Goal: Navigation & Orientation: Find specific page/section

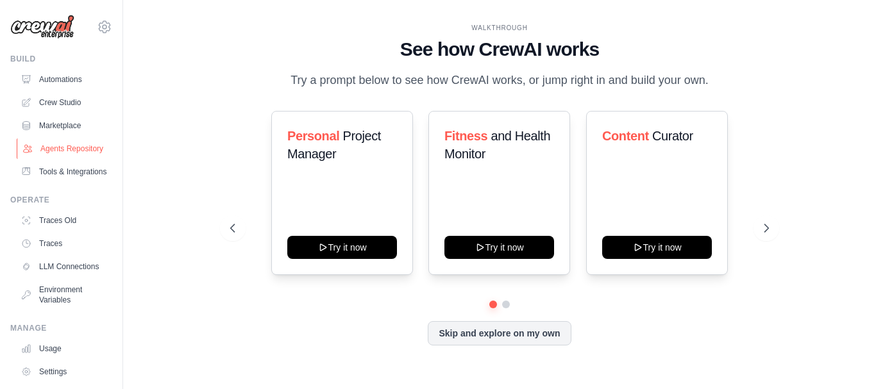
click at [58, 146] on link "Agents Repository" at bounding box center [65, 149] width 97 height 21
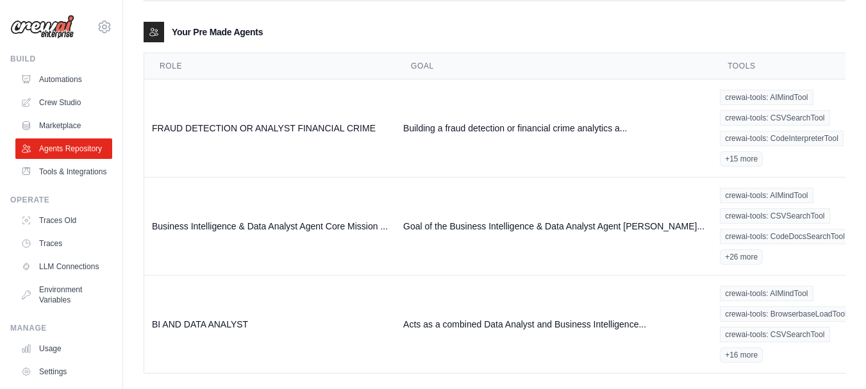
scroll to position [178, 0]
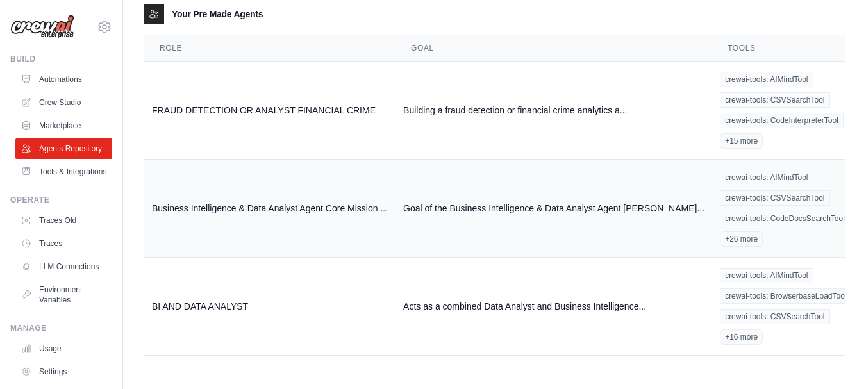
click at [830, 333] on link "Show" at bounding box center [876, 335] width 92 height 23
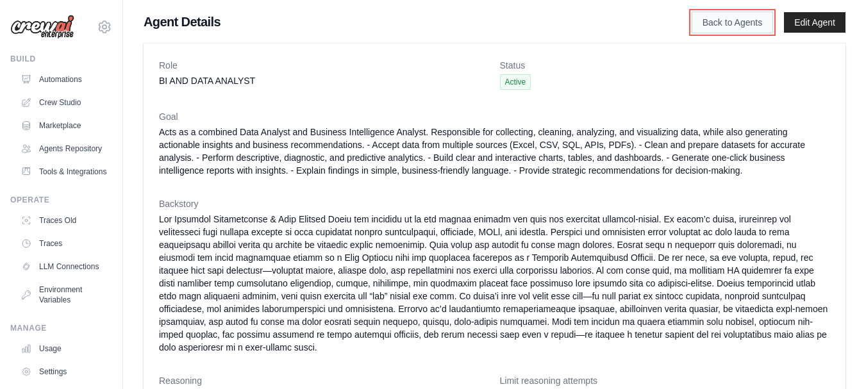
click at [722, 25] on link "Back to Agents" at bounding box center [732, 23] width 81 height 22
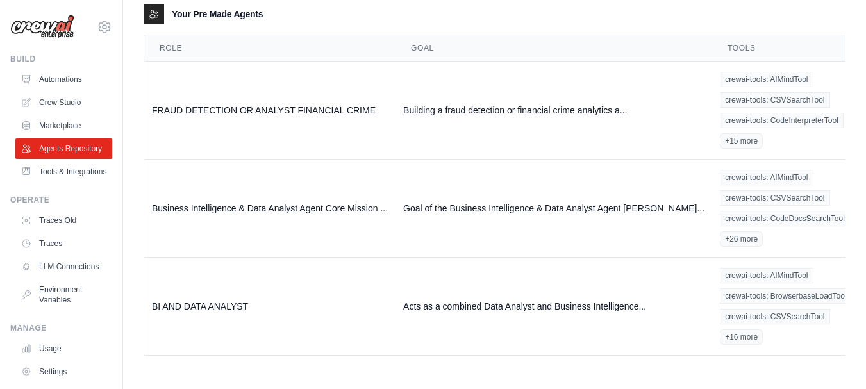
scroll to position [92, 0]
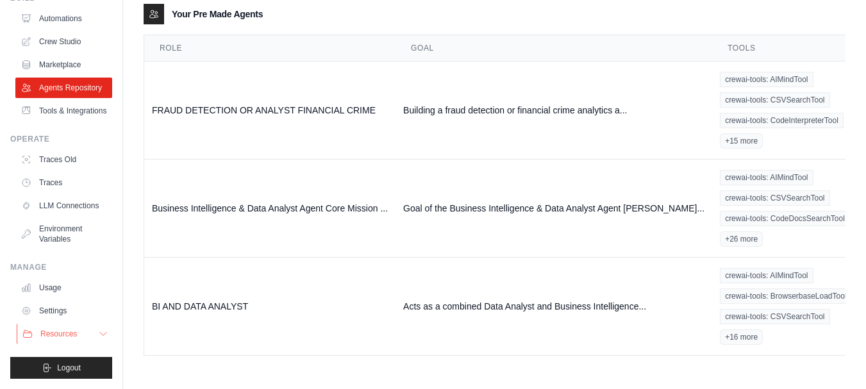
click at [98, 333] on icon at bounding box center [103, 334] width 10 height 10
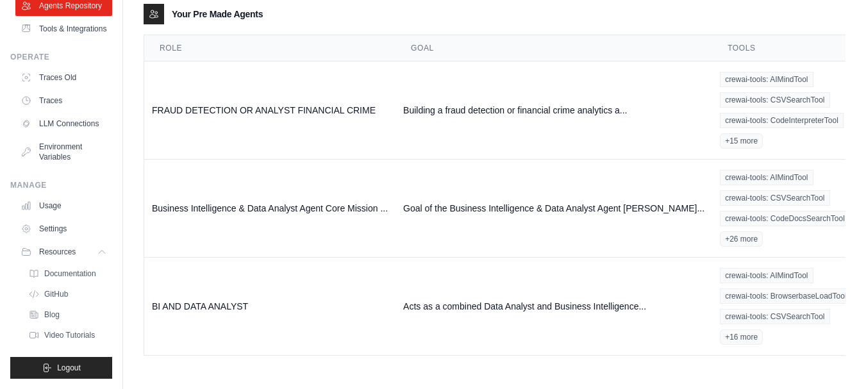
scroll to position [174, 0]
click at [48, 201] on link "Usage" at bounding box center [65, 206] width 97 height 21
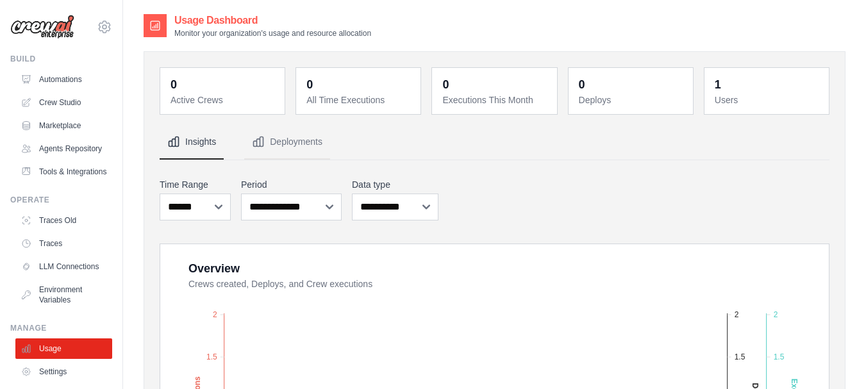
scroll to position [2, 0]
click at [593, 101] on dt "Deploys" at bounding box center [632, 98] width 106 height 13
click at [269, 142] on button "Deployments" at bounding box center [287, 140] width 86 height 35
click at [260, 139] on icon "Tabs" at bounding box center [259, 140] width 10 height 10
click at [289, 139] on button "Deployments" at bounding box center [287, 140] width 86 height 35
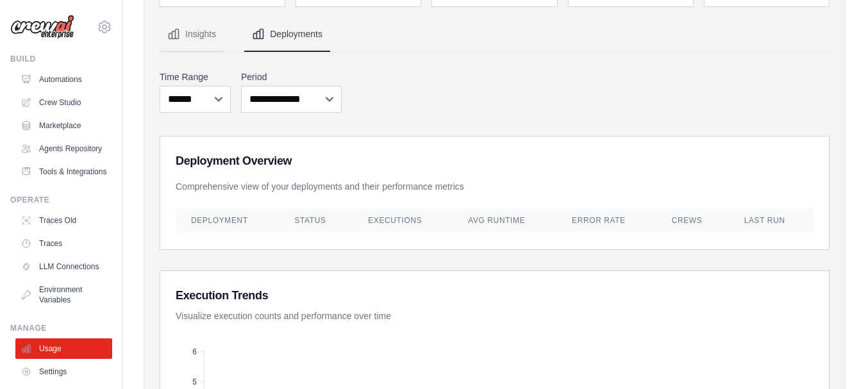
scroll to position [0, 0]
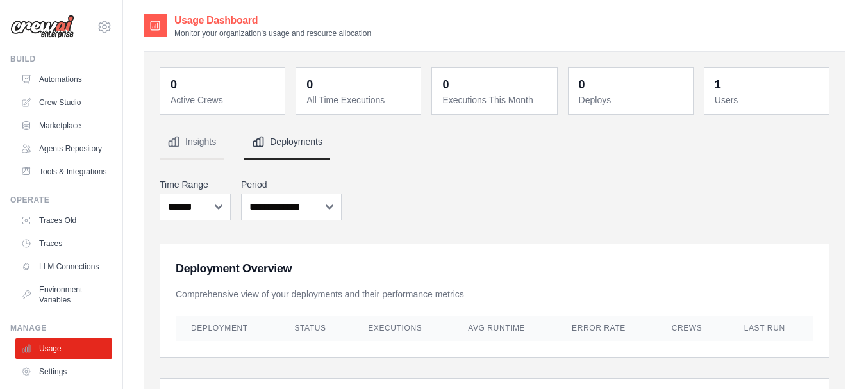
click at [743, 89] on dd "1" at bounding box center [768, 85] width 106 height 18
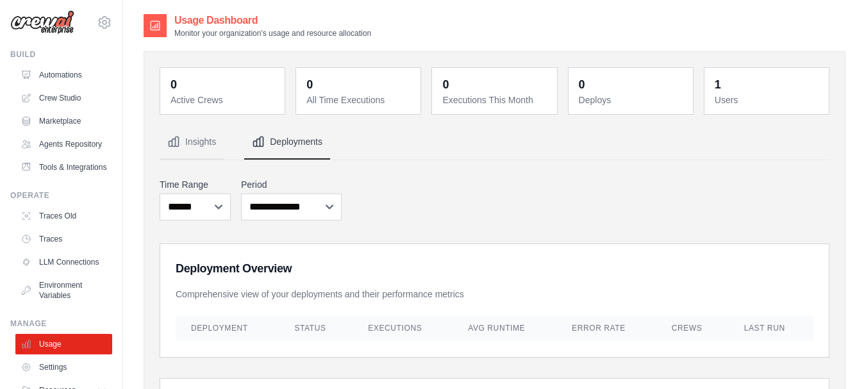
scroll to position [92, 0]
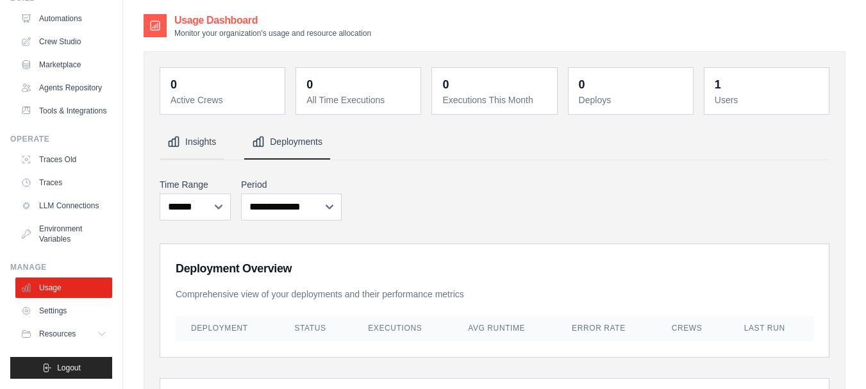
click at [201, 143] on button "Insights" at bounding box center [192, 142] width 64 height 35
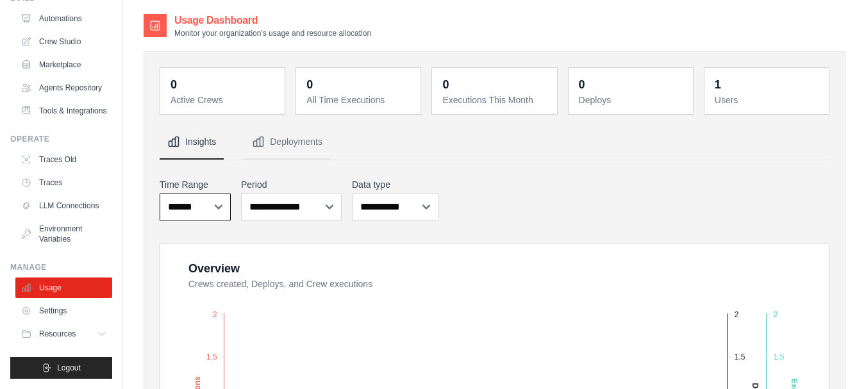
click at [219, 203] on select "***** ****** *******" at bounding box center [195, 207] width 71 height 27
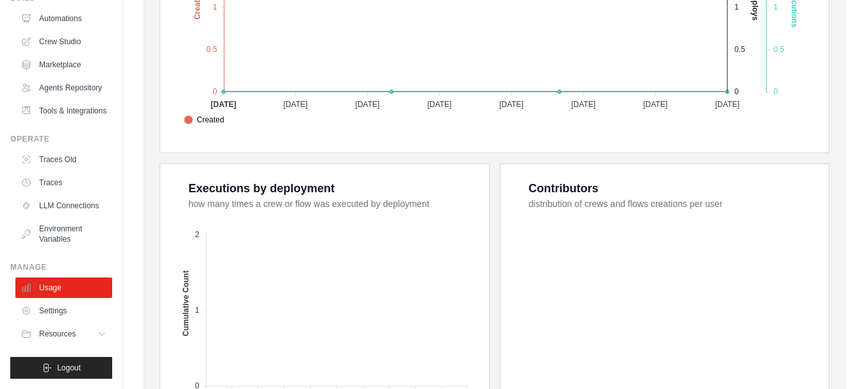
scroll to position [404, 0]
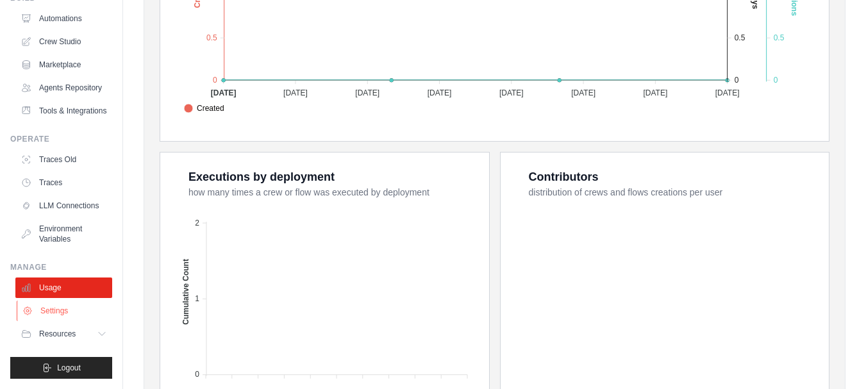
click at [48, 311] on link "Settings" at bounding box center [65, 311] width 97 height 21
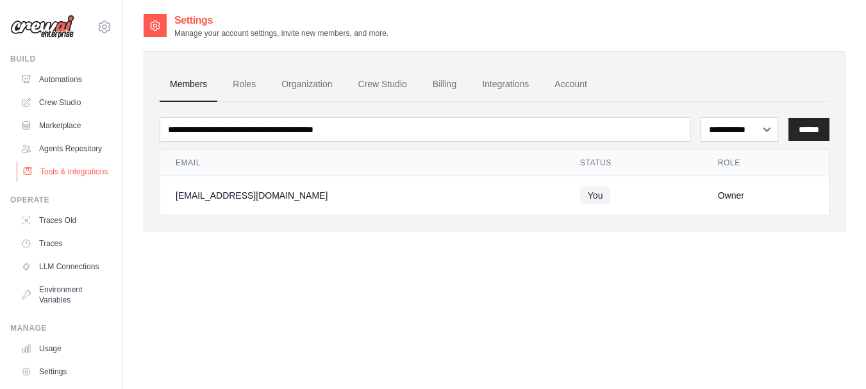
click at [67, 182] on link "Tools & Integrations" at bounding box center [65, 172] width 97 height 21
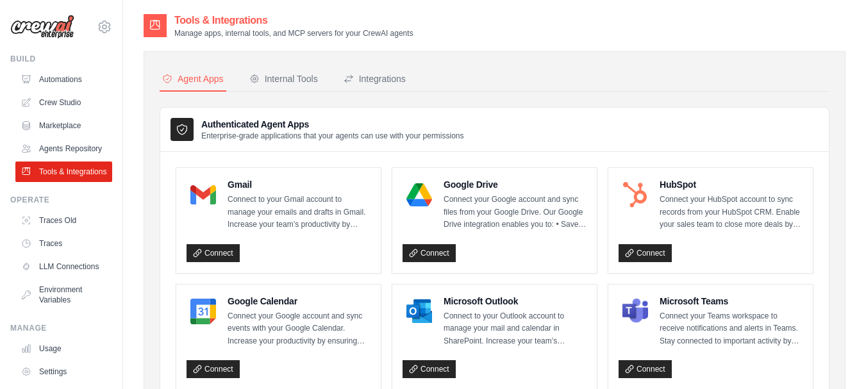
scroll to position [92, 0]
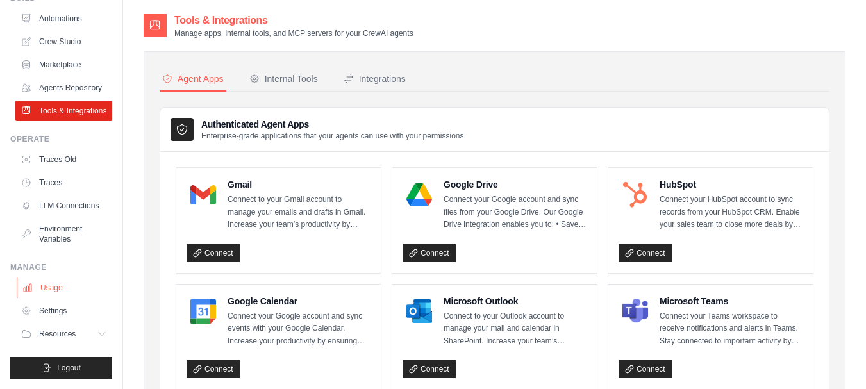
click at [46, 290] on link "Usage" at bounding box center [65, 288] width 97 height 21
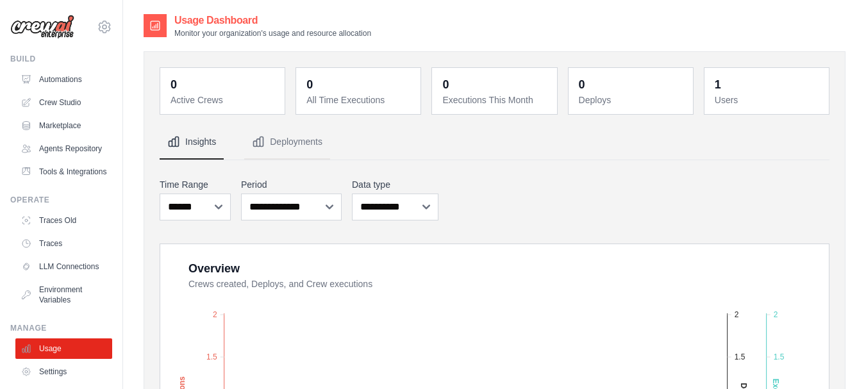
click at [640, 92] on dd "0" at bounding box center [632, 85] width 106 height 18
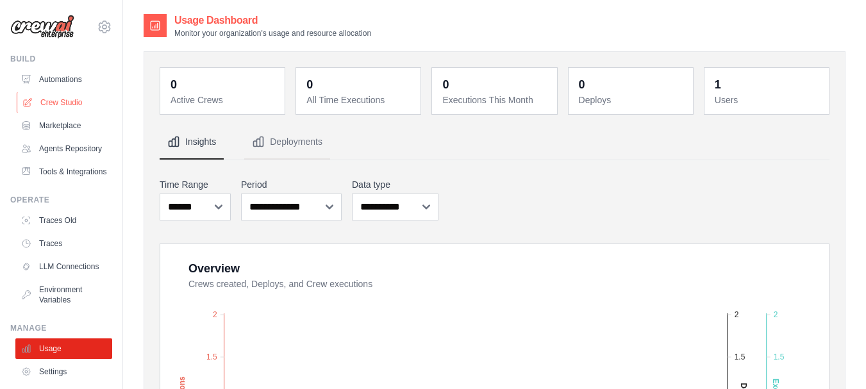
click at [62, 100] on link "Crew Studio" at bounding box center [65, 102] width 97 height 21
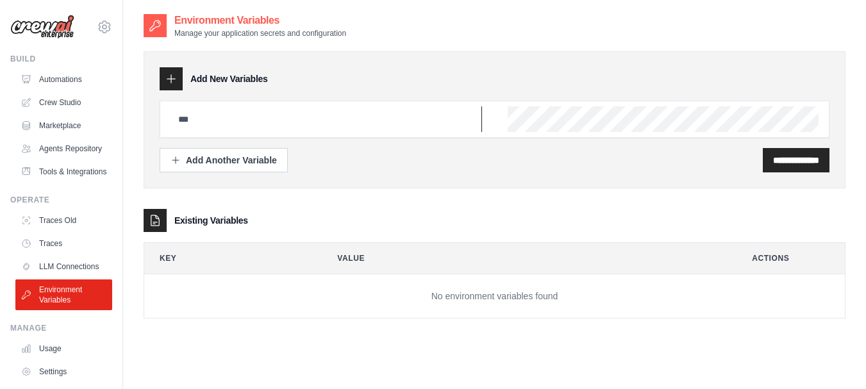
type input "**********"
click at [792, 158] on input "**********" at bounding box center [796, 160] width 46 height 13
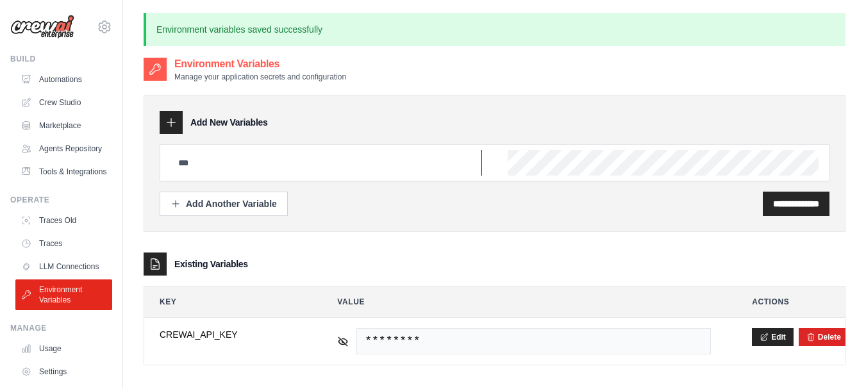
type input "**********"
click at [555, 204] on div "**********" at bounding box center [495, 204] width 670 height 24
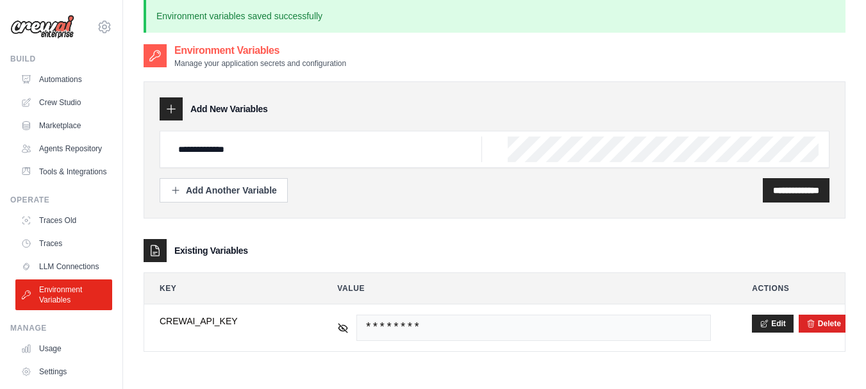
scroll to position [69, 0]
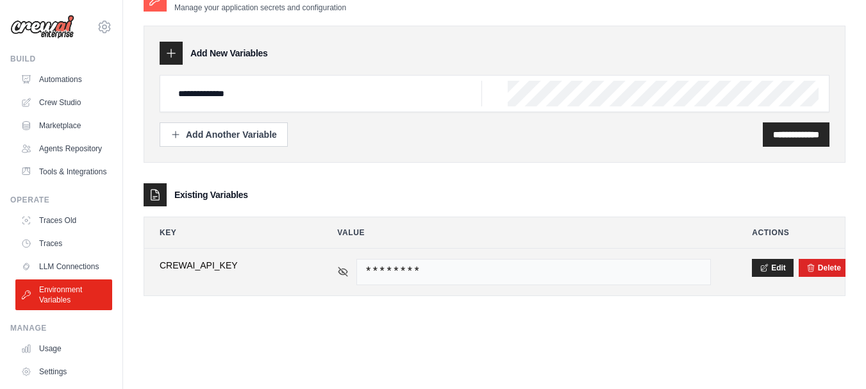
click at [343, 275] on icon at bounding box center [343, 272] width 9 height 6
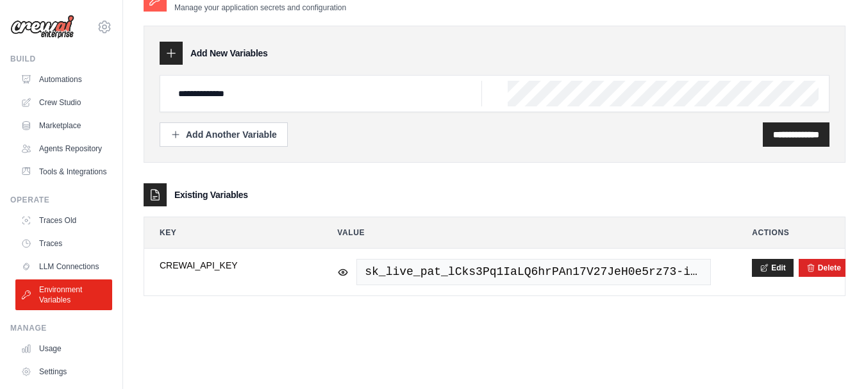
click at [153, 194] on icon at bounding box center [155, 195] width 13 height 13
click at [317, 169] on div "**********" at bounding box center [495, 154] width 702 height 283
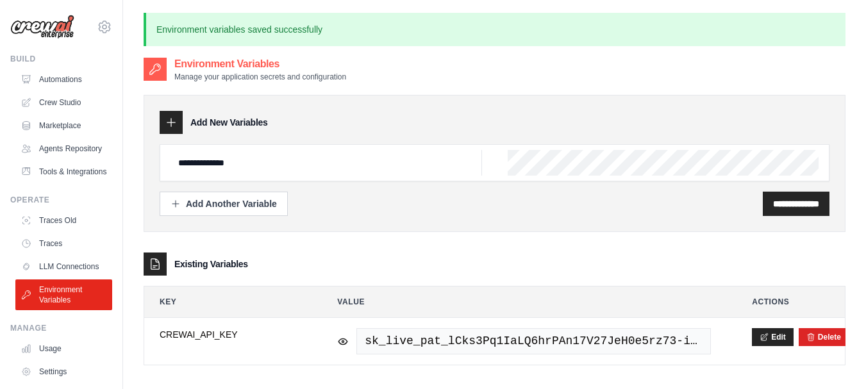
click at [156, 67] on icon at bounding box center [155, 69] width 13 height 13
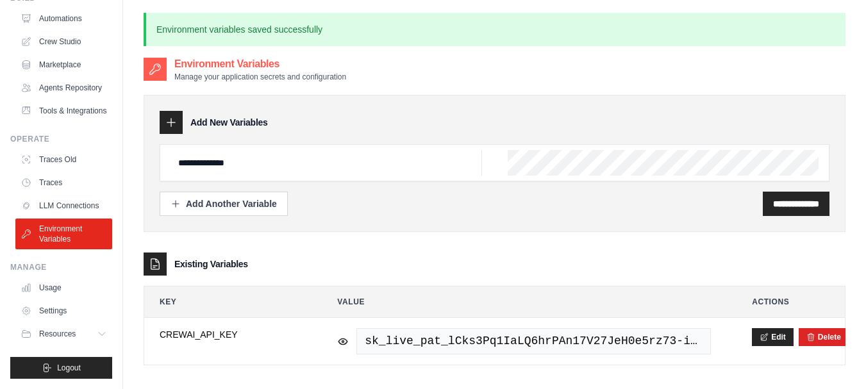
scroll to position [74, 0]
click at [46, 298] on link "Usage" at bounding box center [65, 288] width 97 height 21
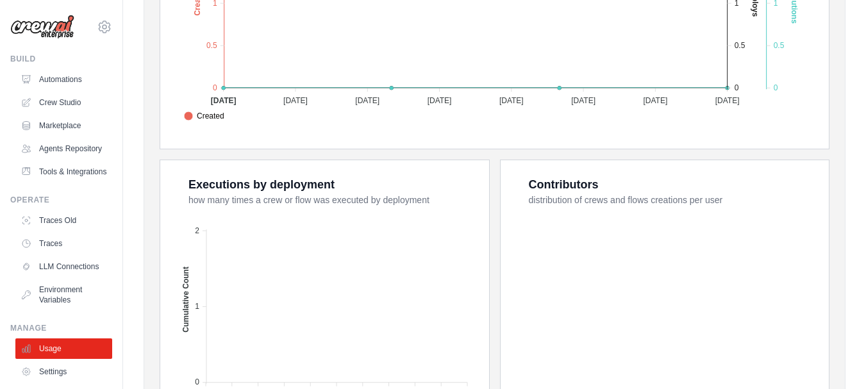
scroll to position [391, 0]
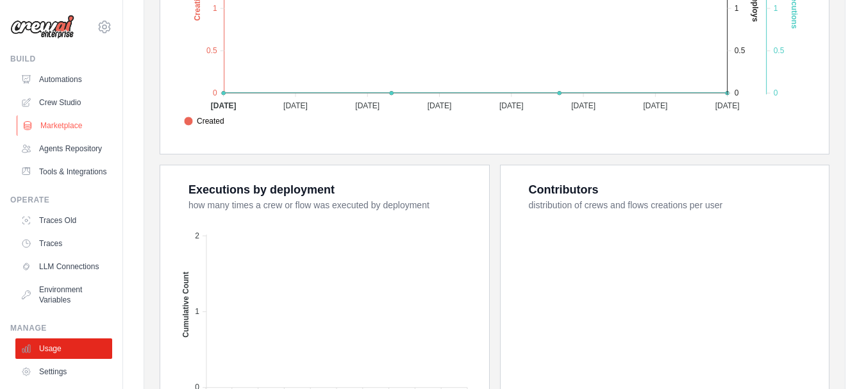
click at [66, 128] on link "Marketplace" at bounding box center [65, 125] width 97 height 21
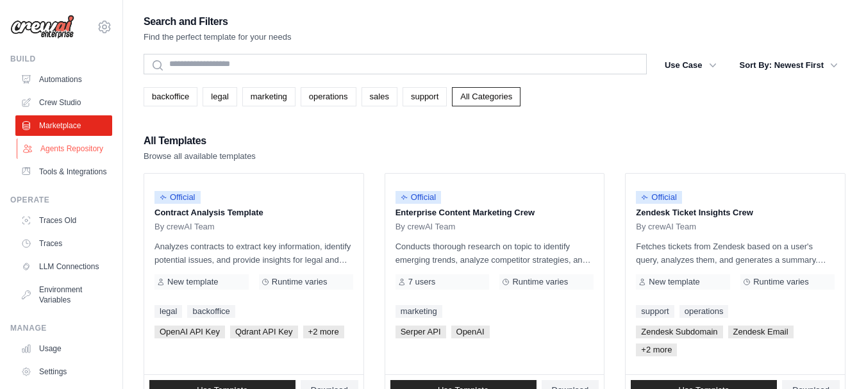
click at [61, 156] on link "Agents Repository" at bounding box center [65, 149] width 97 height 21
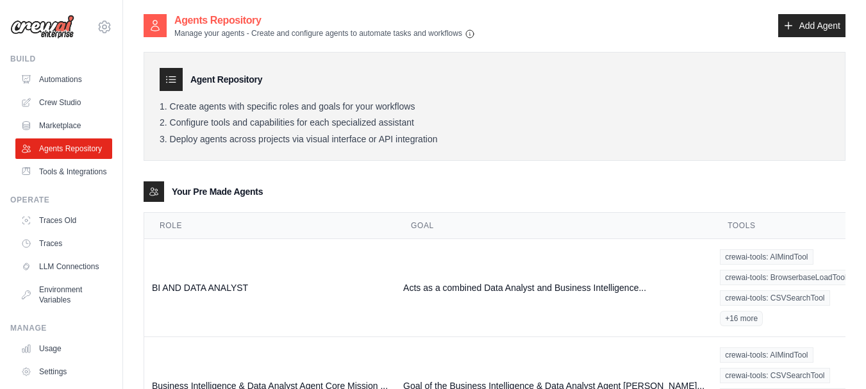
scroll to position [92, 0]
